Goal: Task Accomplishment & Management: Manage account settings

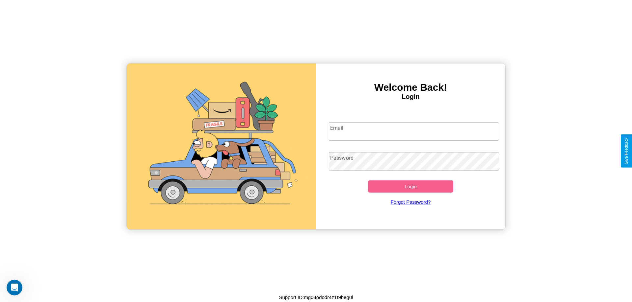
click at [414, 131] on input "Email" at bounding box center [414, 131] width 170 height 18
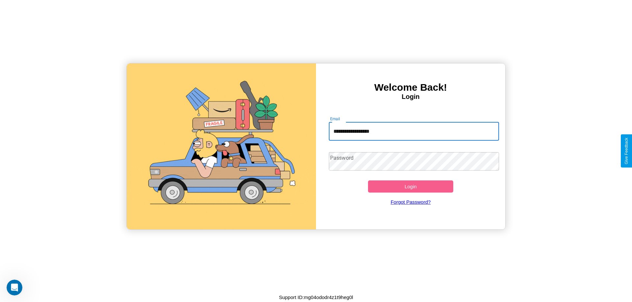
type input "**********"
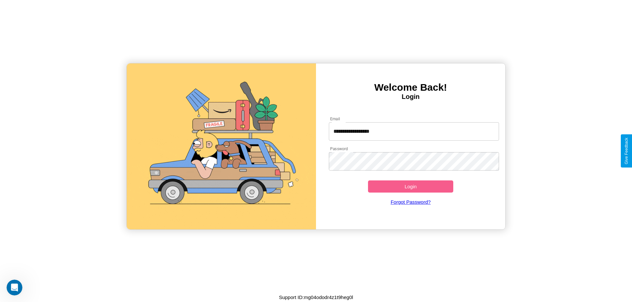
click at [410, 187] on button "Login" at bounding box center [410, 187] width 85 height 12
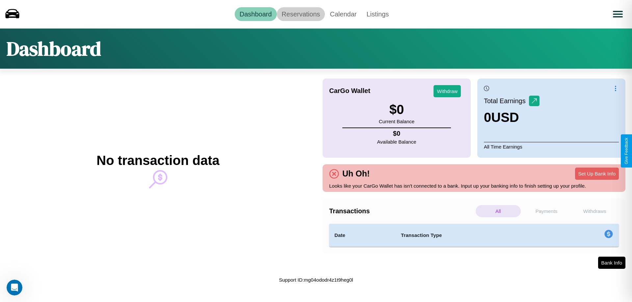
click at [300, 14] on link "Reservations" at bounding box center [301, 14] width 48 height 14
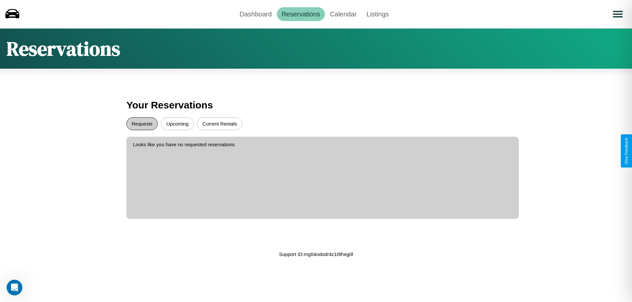
click at [142, 124] on button "Requests" at bounding box center [141, 123] width 31 height 13
click at [219, 124] on button "Current Rentals" at bounding box center [219, 123] width 45 height 13
